Goal: Task Accomplishment & Management: Use online tool/utility

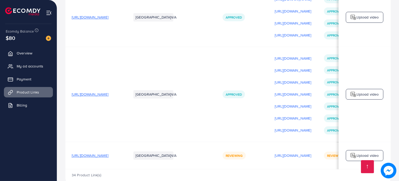
scroll to position [1219, 0]
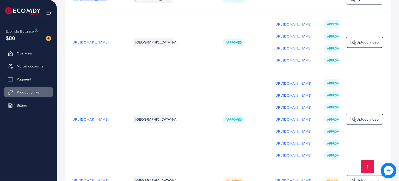
scroll to position [1219, 0]
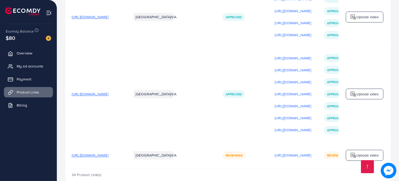
drag, startPoint x: 295, startPoint y: 156, endPoint x: 336, endPoint y: 156, distance: 41.5
click at [336, 156] on tr "[URL][DOMAIN_NAME] Pakistan N/A Reviewing [URL][DOMAIN_NAME] Reviewing Upload v…" at bounding box center [243, 155] width 357 height 27
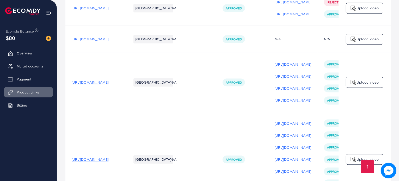
scroll to position [1219, 0]
